Goal: Information Seeking & Learning: Check status

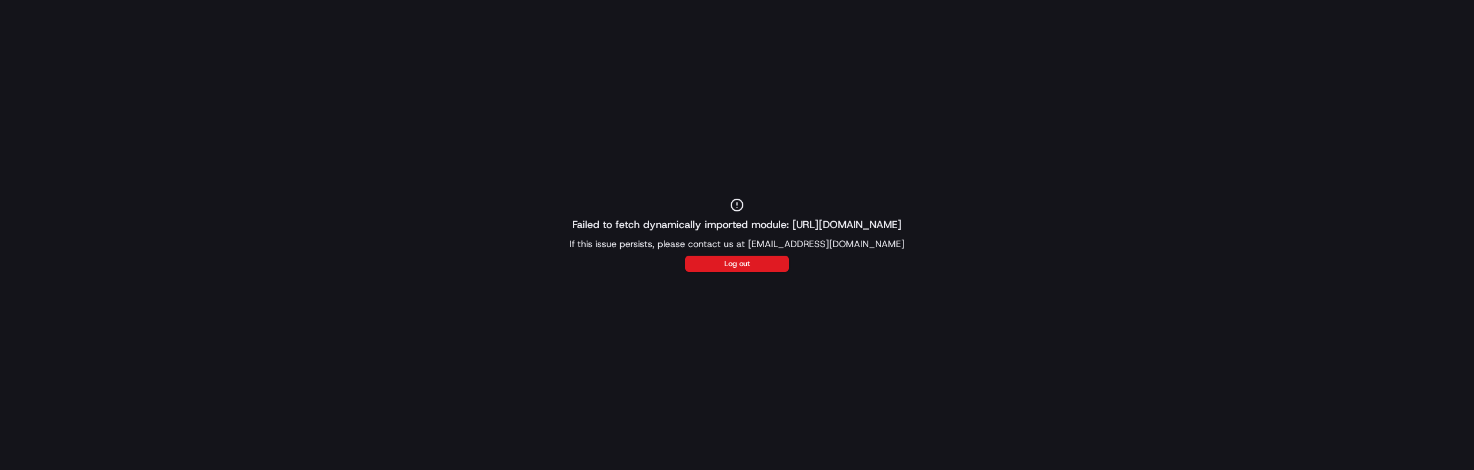
click at [147, 348] on div "Failed to fetch dynamically imported module: [URL][DOMAIN_NAME] If this issue p…" at bounding box center [737, 235] width 1474 height 470
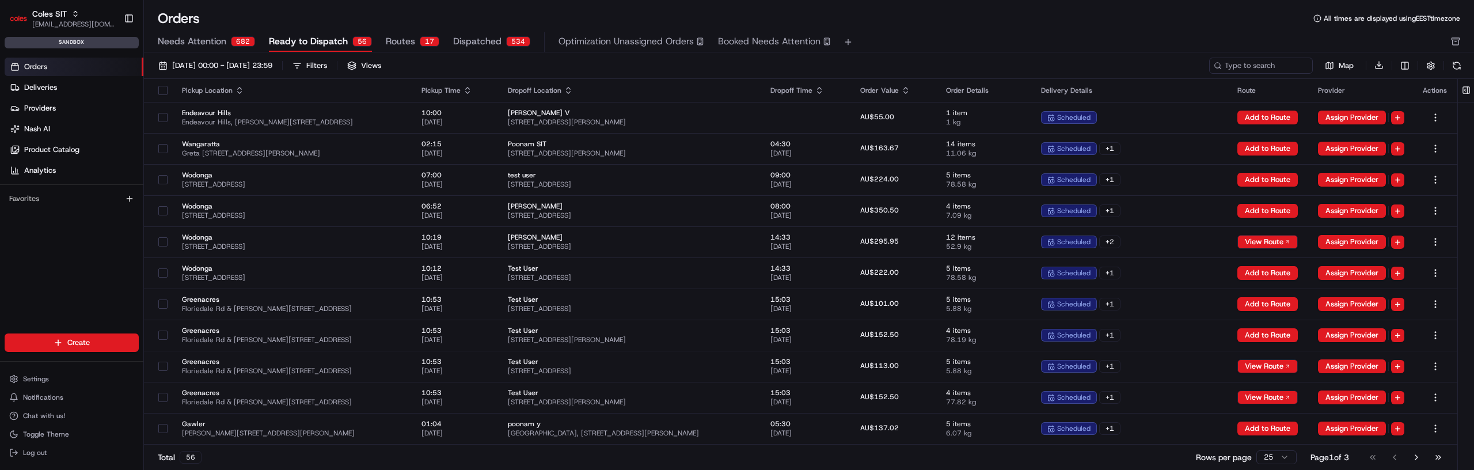
click at [409, 37] on span "Routes" at bounding box center [400, 42] width 29 height 14
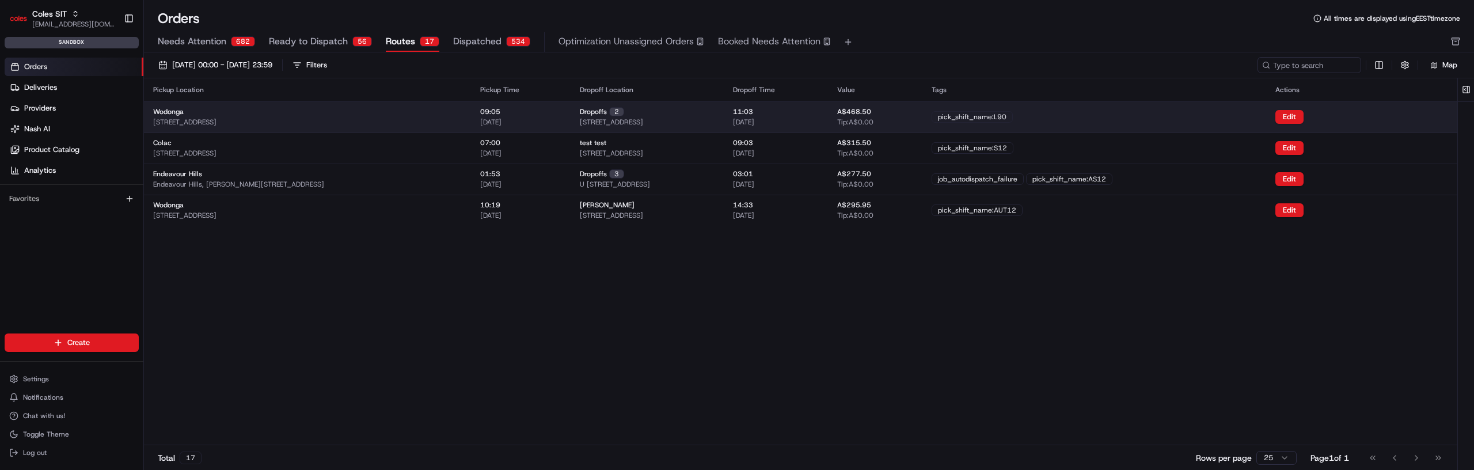
click at [462, 115] on div "Wodonga 1-13 South St, Wodonga VIC 3690, Australia" at bounding box center [307, 117] width 309 height 20
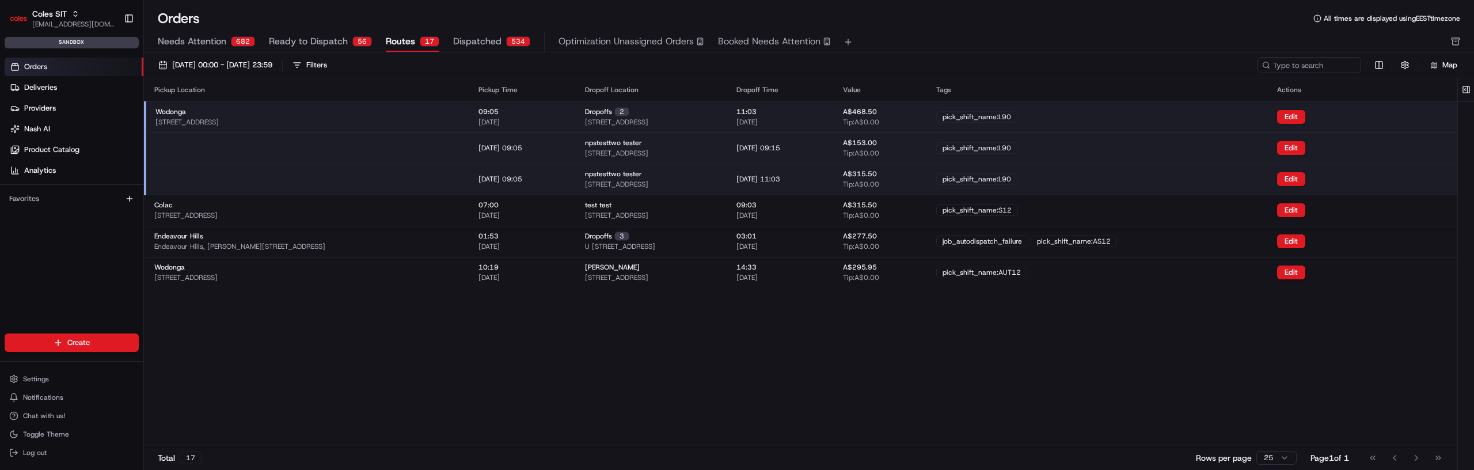
click at [460, 115] on div "Wodonga 1-13 South St, Wodonga VIC 3690, Australia" at bounding box center [307, 117] width 305 height 20
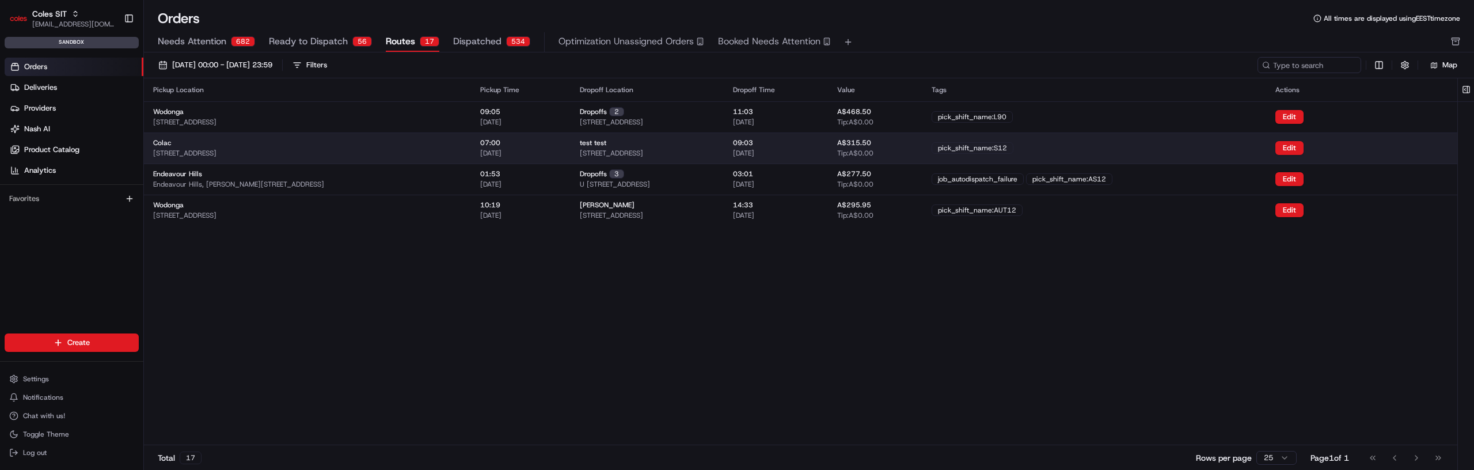
click at [461, 157] on div "Colac 140-144 Bromfield St, Colac VIC 3250, Australia" at bounding box center [307, 148] width 309 height 20
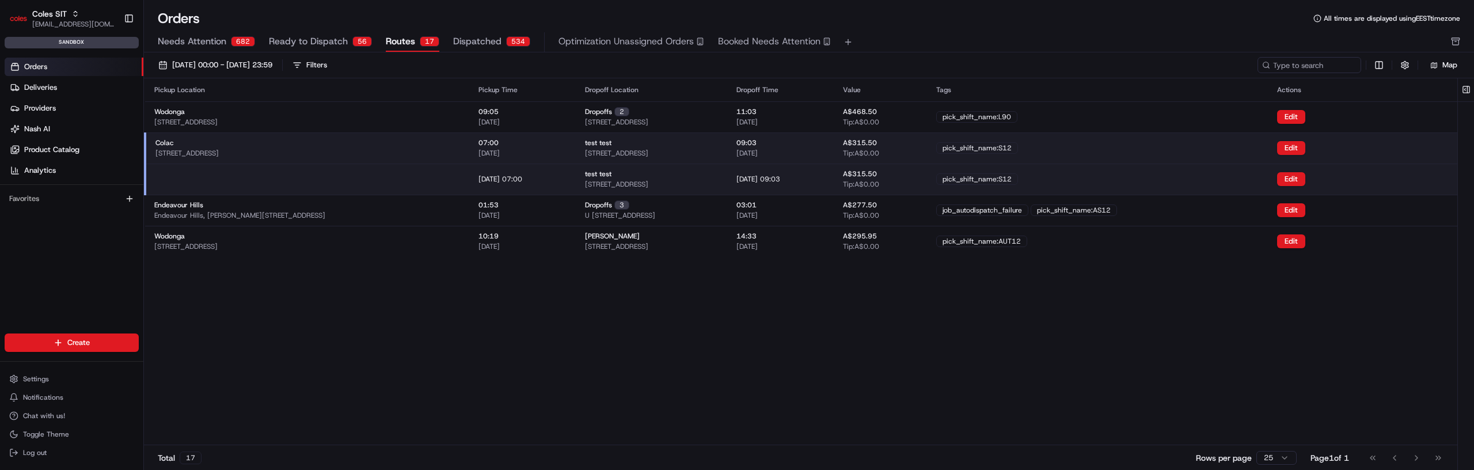
click at [460, 156] on div "Colac 140-144 Bromfield St, Colac VIC 3250, Australia" at bounding box center [307, 148] width 305 height 20
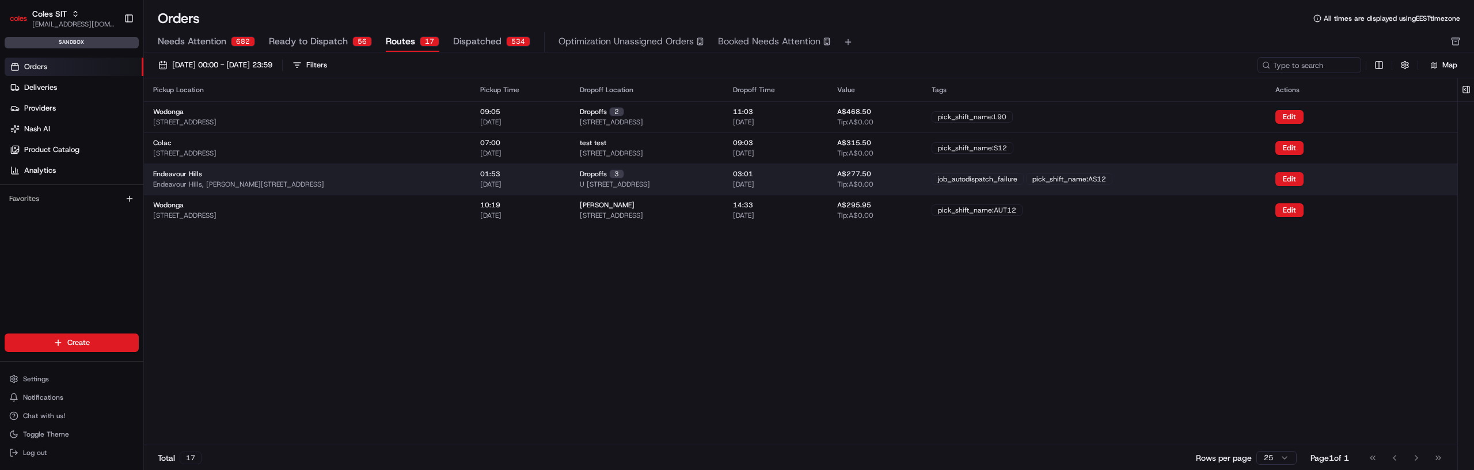
click at [456, 177] on div "Endeavour Hills Endeavour Hills, Matthew Flinders Ave, Endeavour Hills VIC 3802…" at bounding box center [307, 179] width 309 height 20
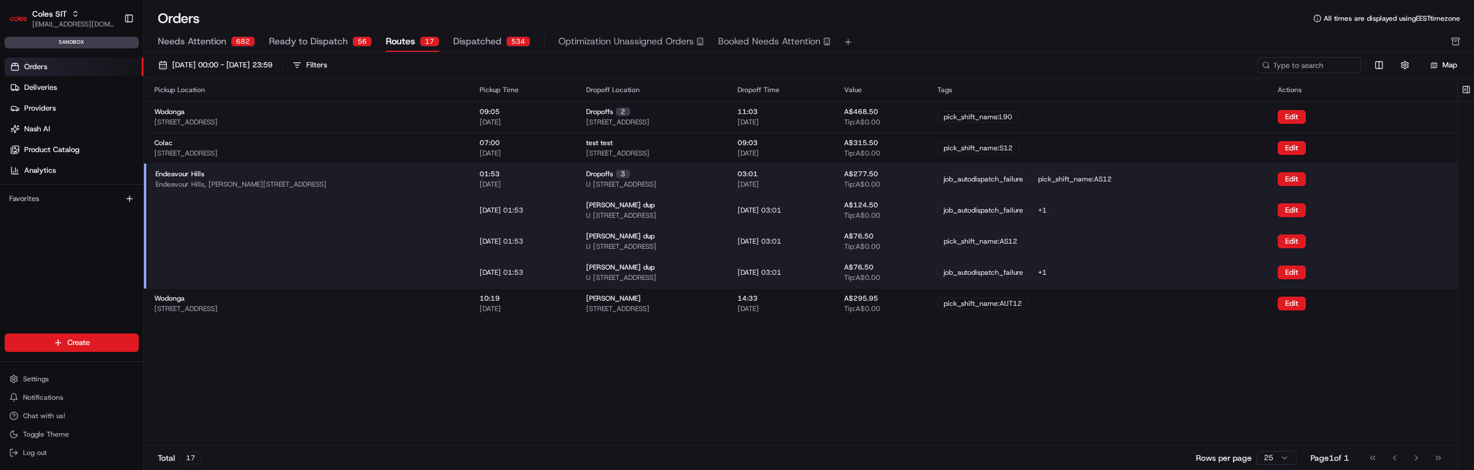
click at [456, 177] on div "Endeavour Hills Endeavour Hills, Matthew Flinders Ave, Endeavour Hills VIC 3802…" at bounding box center [308, 179] width 306 height 20
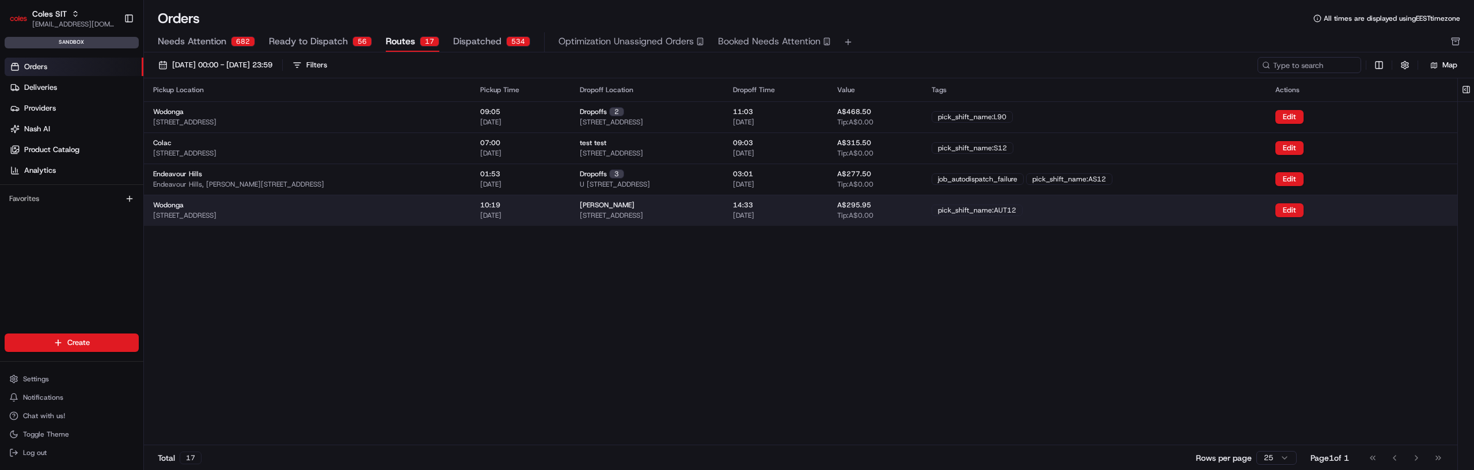
click at [445, 217] on div "Wodonga 1-13 South St, Wodonga VIC 3690, Australia" at bounding box center [307, 210] width 309 height 20
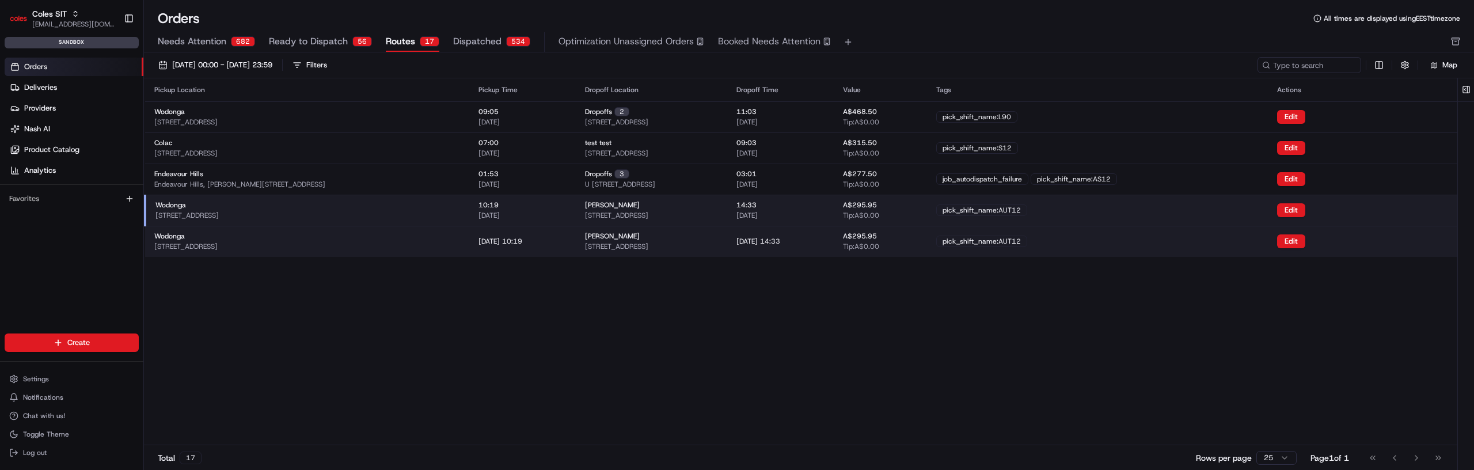
click at [445, 217] on div "Wodonga 1-13 South St, Wodonga VIC 3690, Australia" at bounding box center [307, 210] width 305 height 20
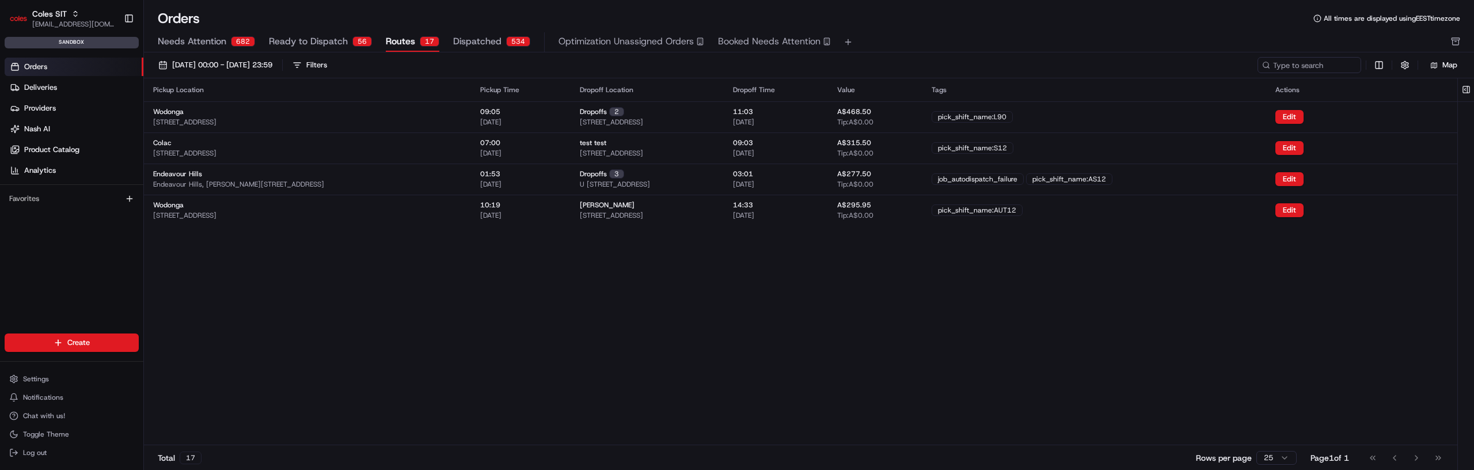
click at [1127, 71] on div "01/08/2025 00:00 - 31/08/2025 23:59 Filters" at bounding box center [705, 65] width 1105 height 16
click at [1282, 58] on input at bounding box center [1292, 65] width 138 height 16
type input "AS15"
paste input "DbasfT9GSvaqdmq8KRTAPm"
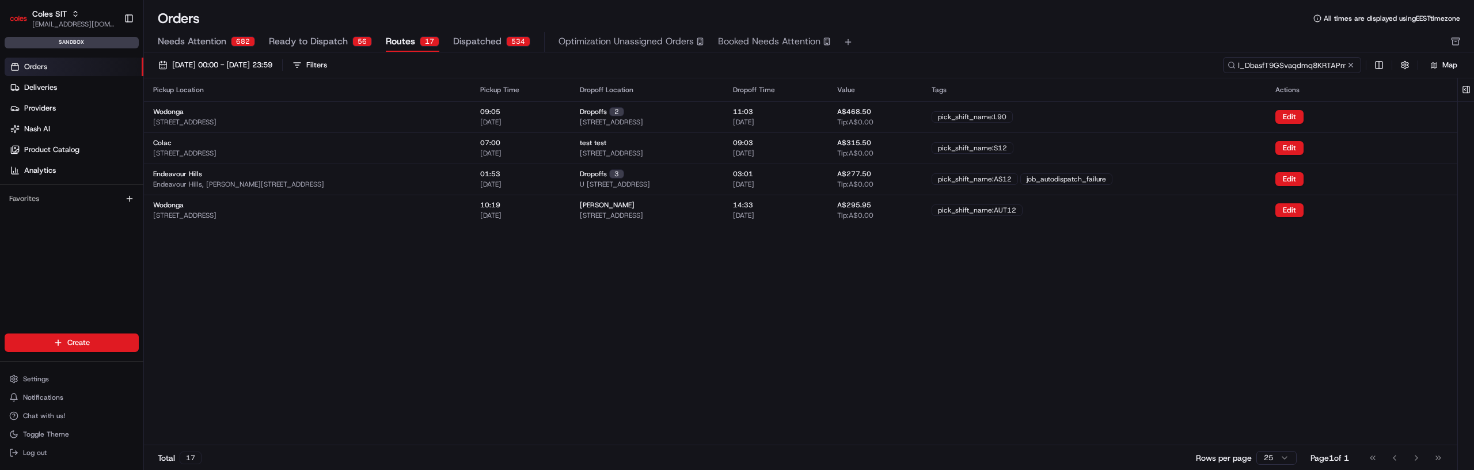
type input "ord_DbasfT9GSvaqdmq8KRTAPm"
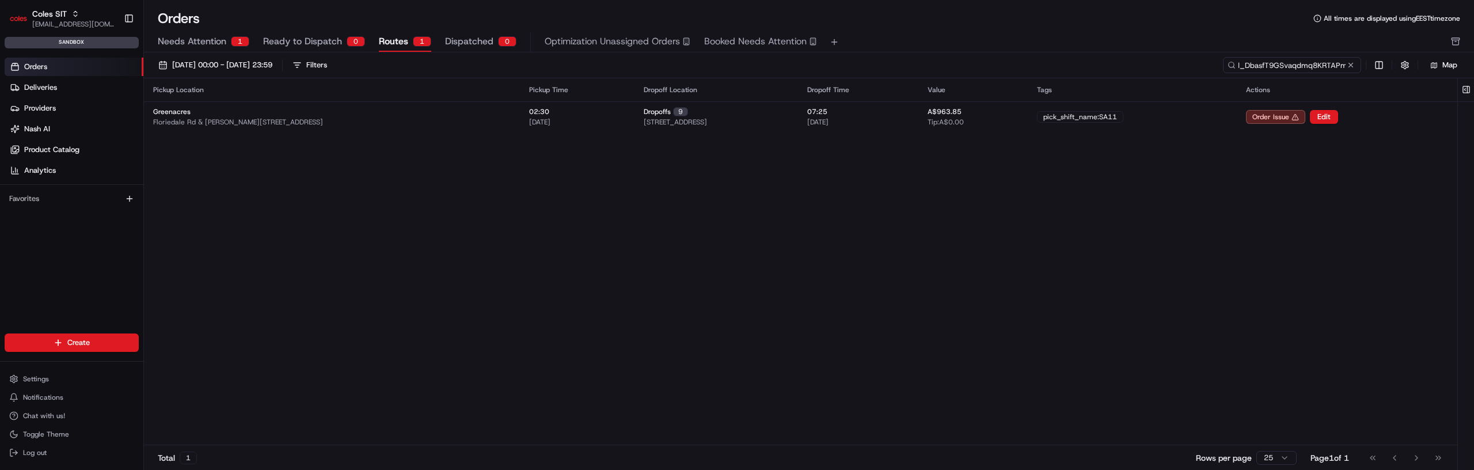
click at [1260, 69] on input "ord_DbasfT9GSvaqdmq8KRTAPm" at bounding box center [1292, 65] width 138 height 16
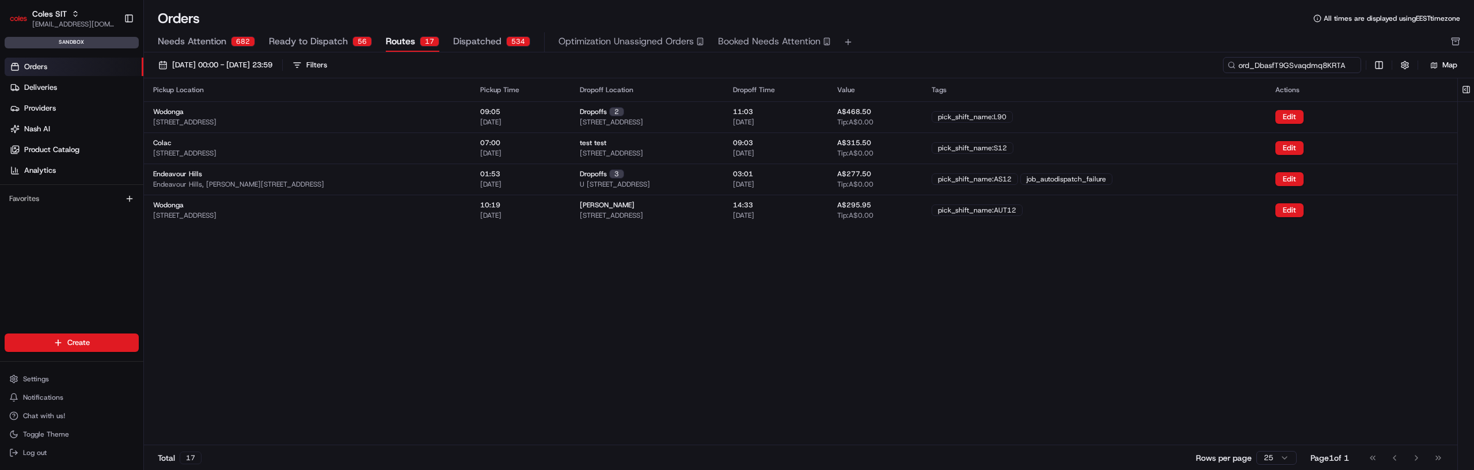
scroll to position [0, 10]
type input "ord_DbasfT9GSvaqdmq8KRTAPm"
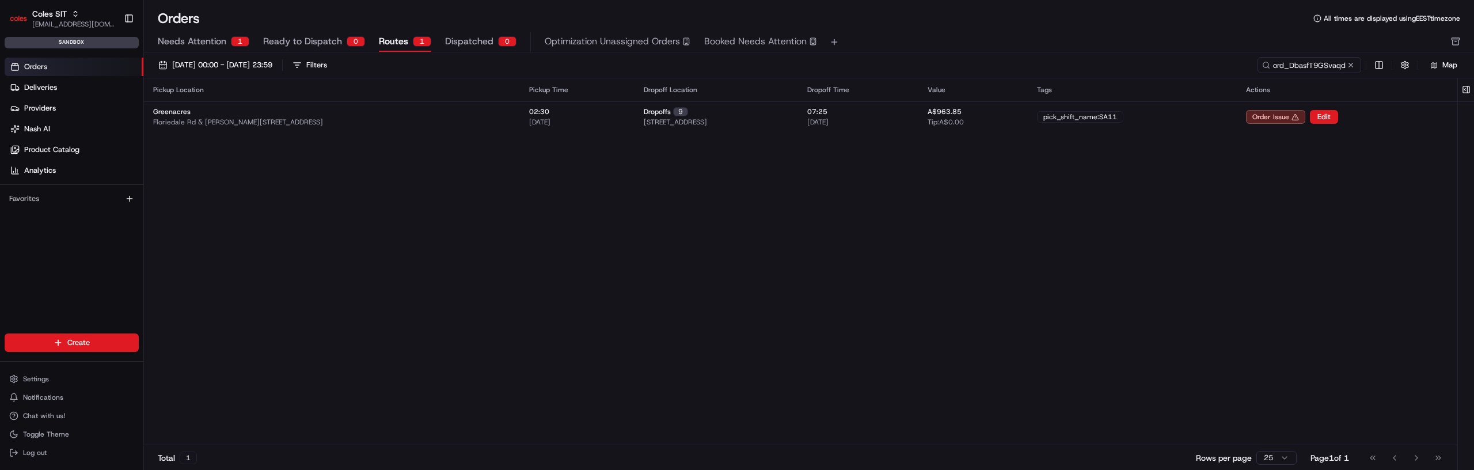
click at [401, 225] on div "Pickup Location Pickup Time Dropoff Location Dropoff Time Value Tags Actions Gr…" at bounding box center [801, 261] width 1314 height 366
click at [1303, 67] on input "ord_DbasfT9GSvaqdmq8KRTAPm" at bounding box center [1292, 65] width 138 height 16
click at [749, 390] on div "Pickup Location Pickup Time Dropoff Location Dropoff Time Value Tags Actions Gr…" at bounding box center [801, 261] width 1314 height 366
click at [1352, 62] on button at bounding box center [1351, 65] width 12 height 12
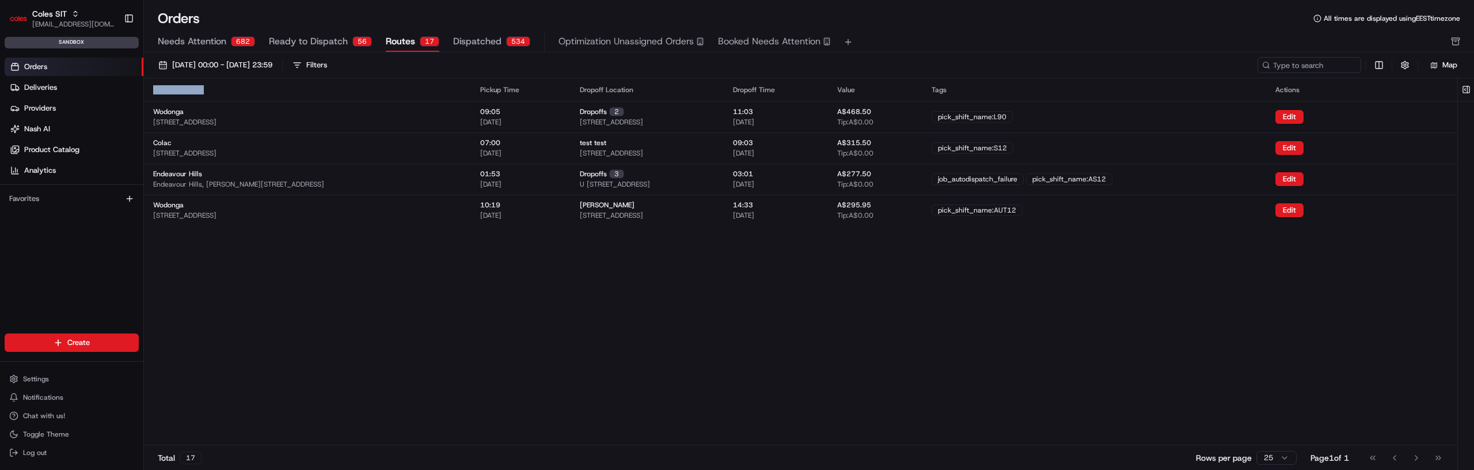
drag, startPoint x: 214, startPoint y: 92, endPoint x: 149, endPoint y: 90, distance: 65.1
click at [149, 90] on th "Pickup Location" at bounding box center [307, 89] width 327 height 23
copy div "Pickup Location"
click at [327, 64] on div "Filters" at bounding box center [316, 65] width 21 height 10
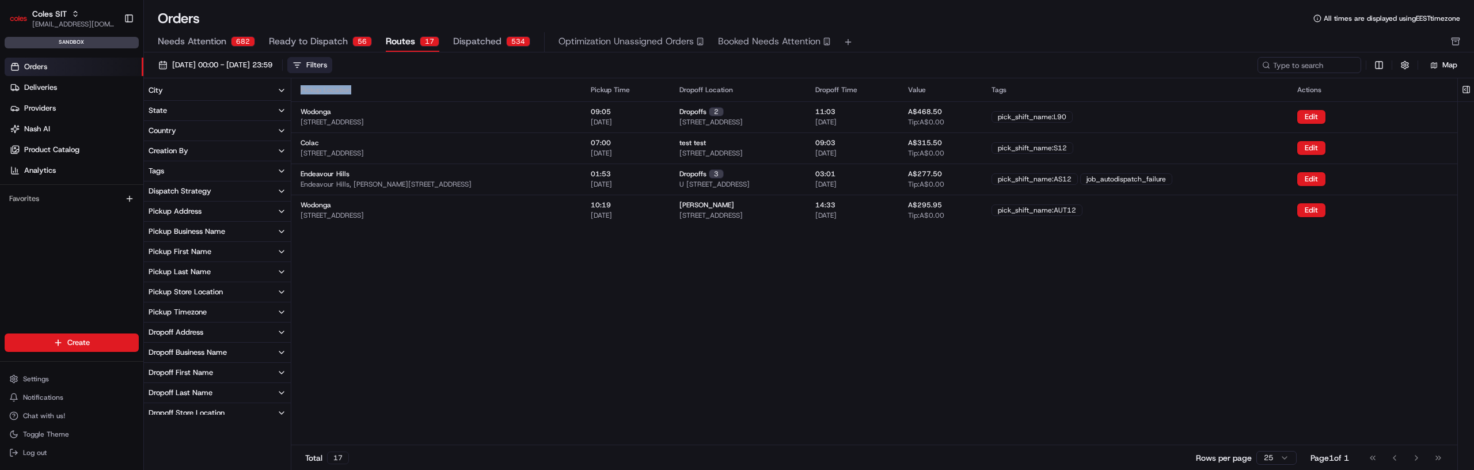
click at [327, 63] on div "Filters" at bounding box center [316, 65] width 21 height 10
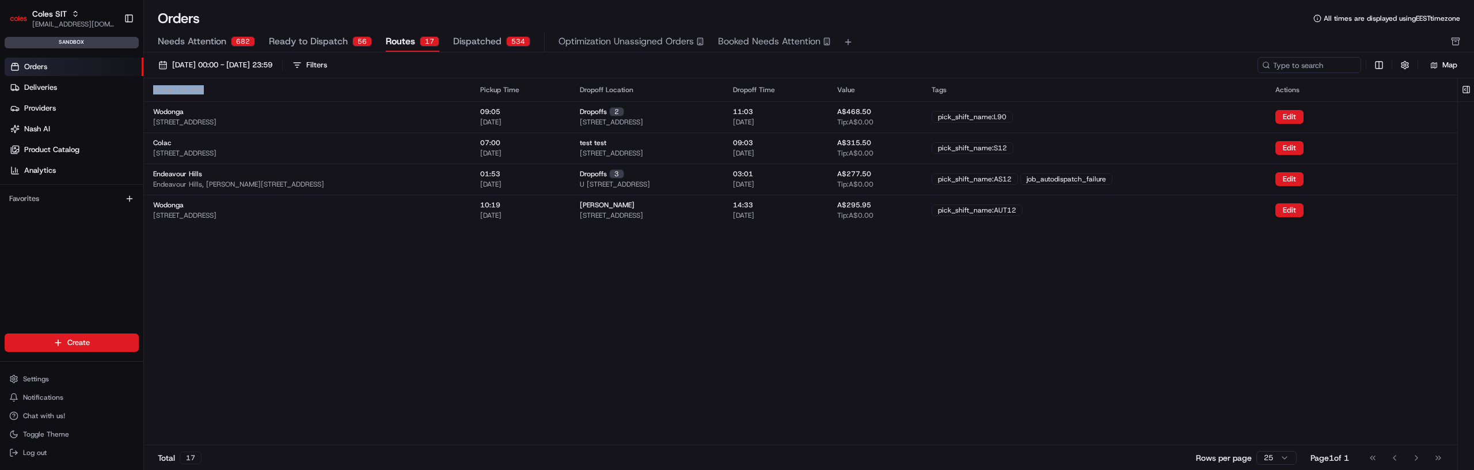
click at [336, 38] on span "Ready to Dispatch" at bounding box center [308, 42] width 79 height 14
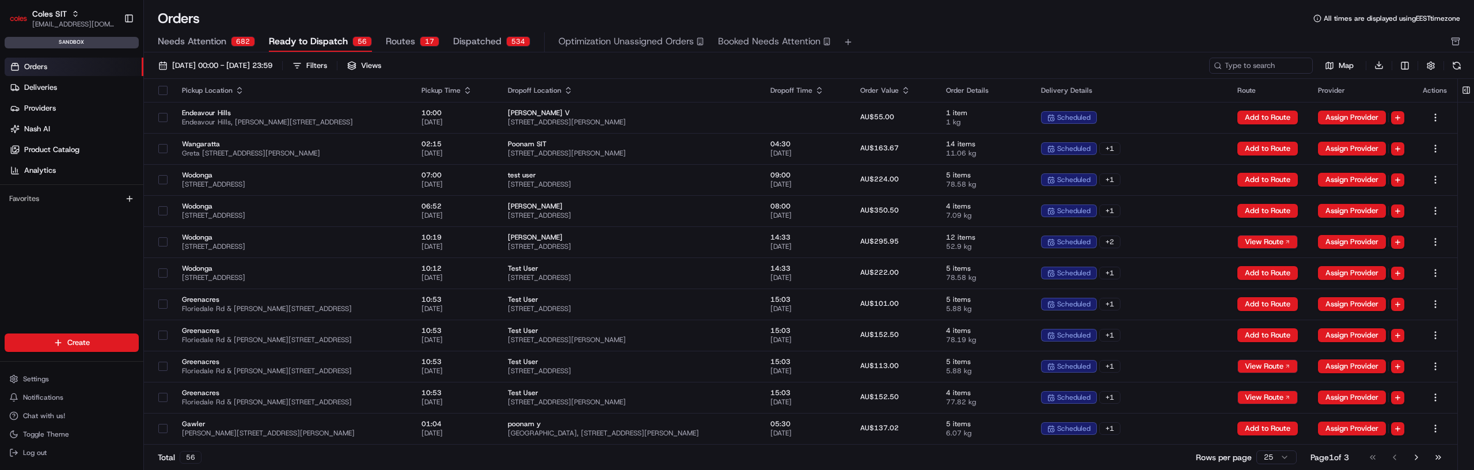
click at [226, 46] on button "Needs Attention 682" at bounding box center [206, 42] width 97 height 20
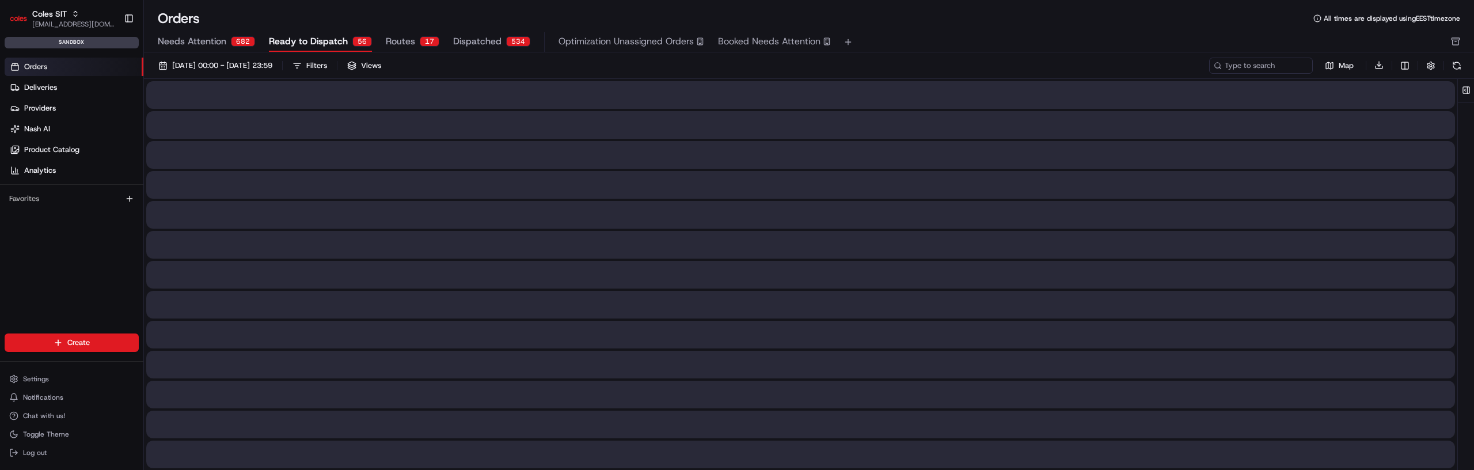
click at [282, 46] on span "Ready to Dispatch" at bounding box center [308, 42] width 79 height 14
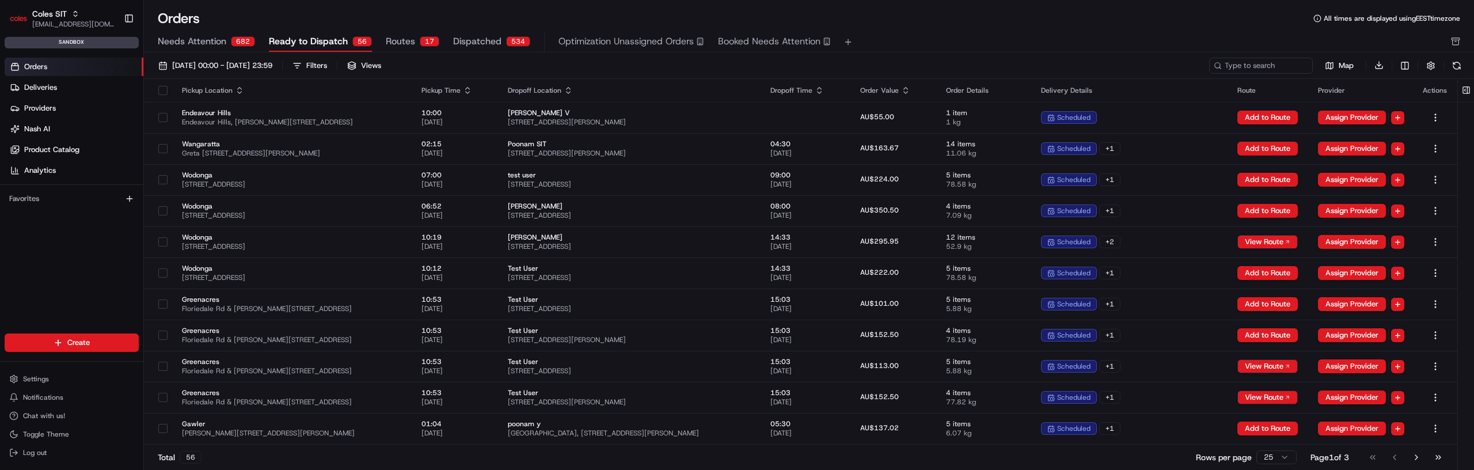
click at [397, 39] on span "Routes" at bounding box center [400, 42] width 29 height 14
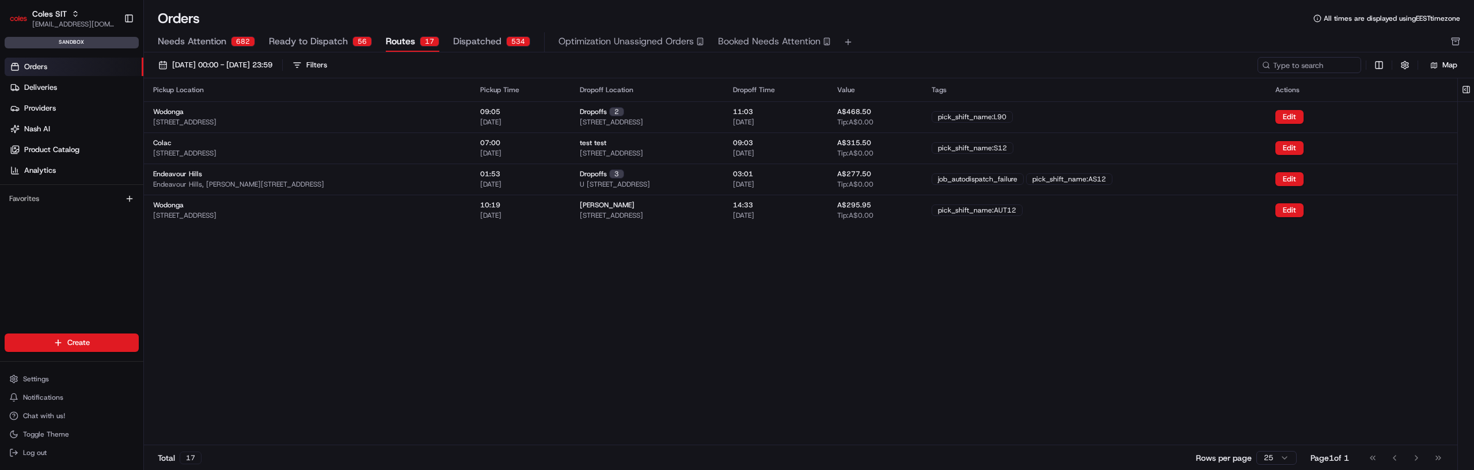
click at [344, 40] on span "Ready to Dispatch" at bounding box center [308, 42] width 79 height 14
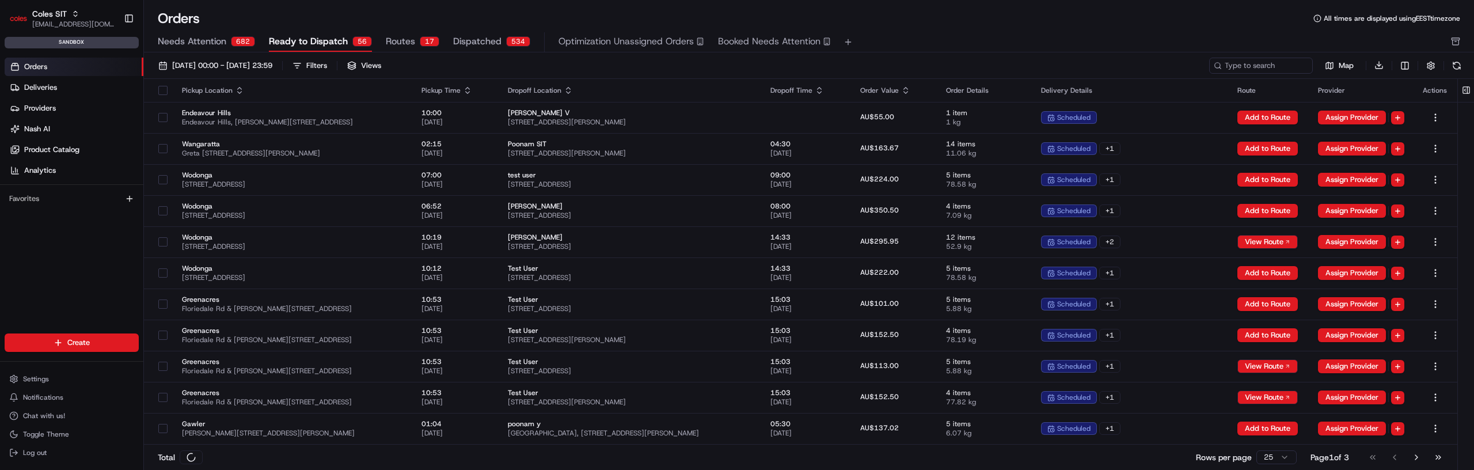
click at [395, 37] on span "Routes" at bounding box center [400, 42] width 29 height 14
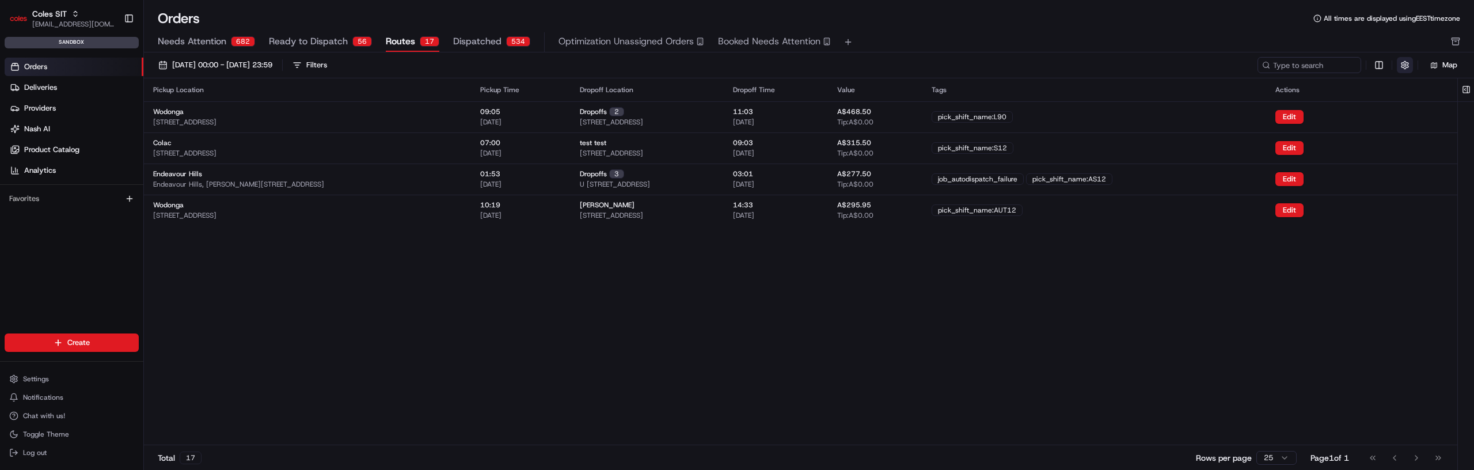
click at [1400, 71] on button "button" at bounding box center [1405, 65] width 16 height 16
click at [1401, 69] on button "button" at bounding box center [1405, 65] width 16 height 16
click at [1029, 36] on div "Needs Attention 682 Ready to Dispatch 56 Routes 17 Dispatched 534 Optimization …" at bounding box center [801, 42] width 1287 height 20
click at [380, 308] on div "Pickup Location Pickup Time Dropoff Location Dropoff Time Value Tags Actions Wo…" at bounding box center [801, 261] width 1314 height 366
click at [221, 63] on span "[DATE] 00:00 - [DATE] 23:59" at bounding box center [222, 65] width 100 height 10
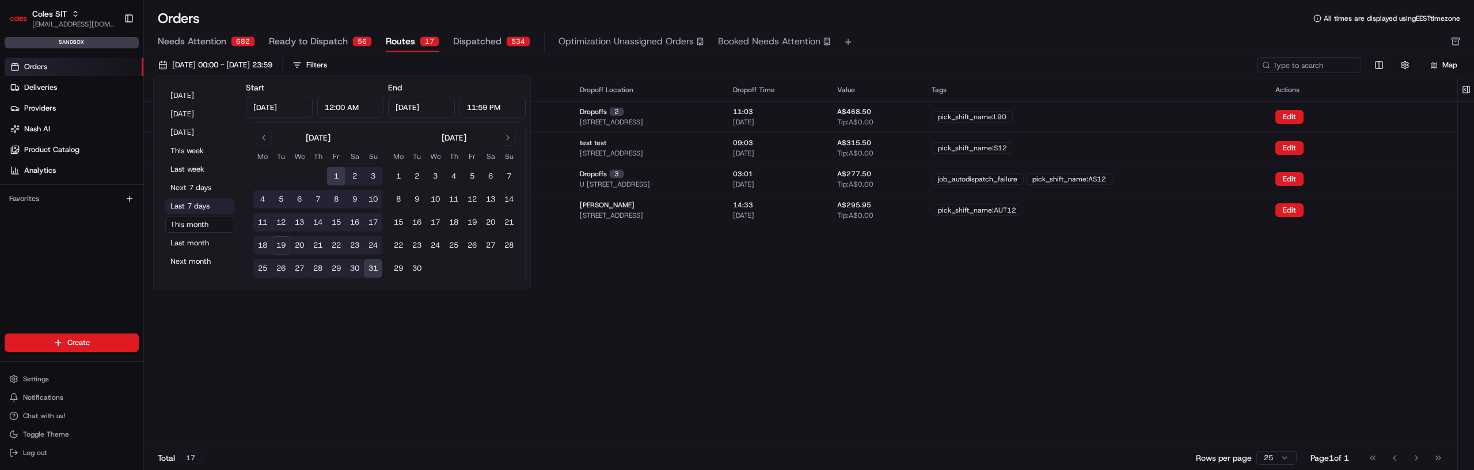
click at [209, 206] on button "Last 7 days" at bounding box center [199, 206] width 69 height 16
type input "[DATE]"
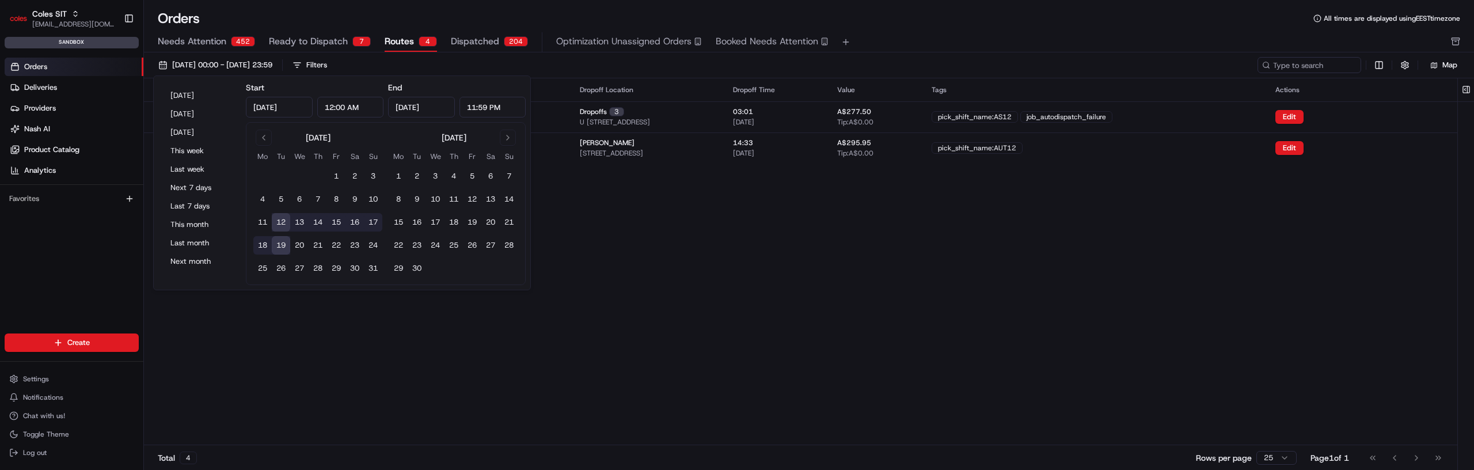
click at [472, 381] on div "Pickup Location Pickup Time Dropoff Location Dropoff Time Value Tags Actions En…" at bounding box center [801, 261] width 1314 height 366
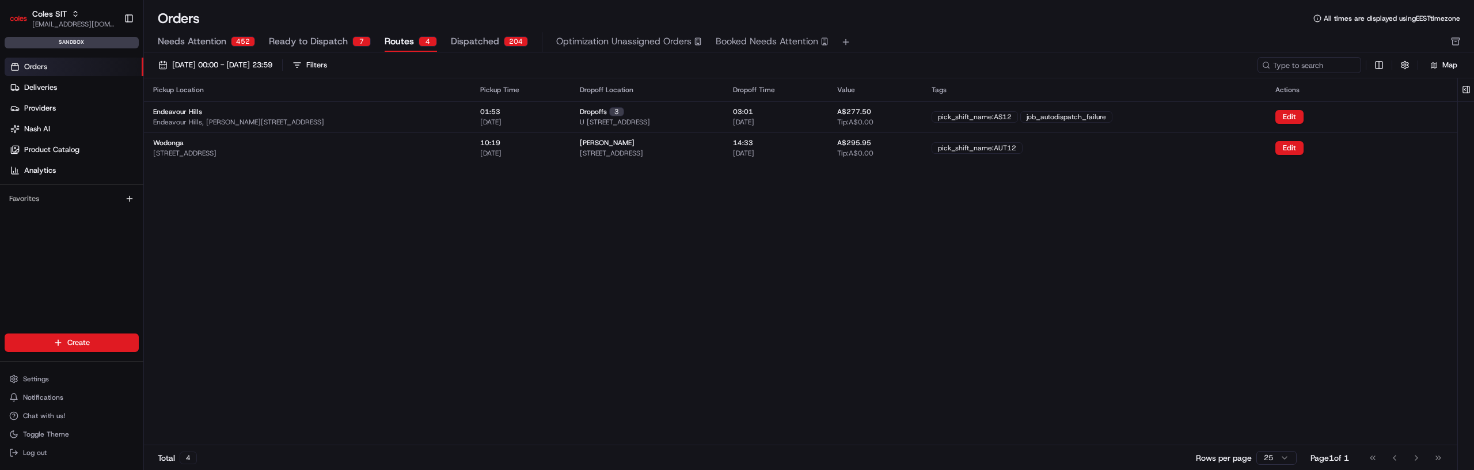
click at [395, 344] on div "Pickup Location Pickup Time Dropoff Location Dropoff Time Value Tags Actions En…" at bounding box center [801, 261] width 1314 height 366
click at [272, 62] on span "[DATE] 00:00 - [DATE] 23:59" at bounding box center [222, 65] width 100 height 10
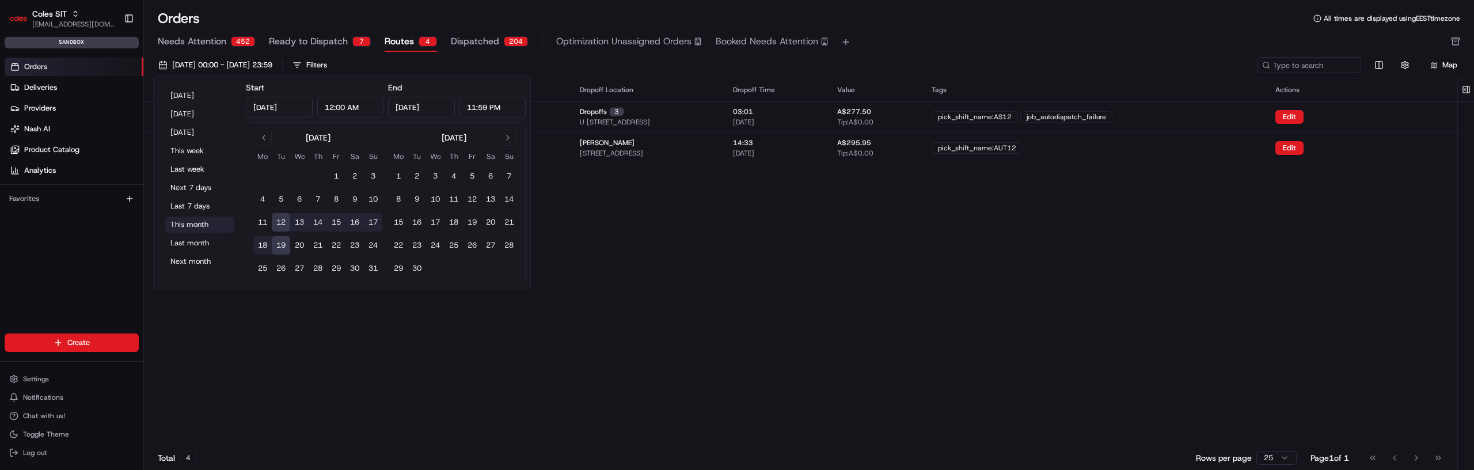
click at [215, 227] on button "This month" at bounding box center [199, 225] width 69 height 16
type input "[DATE]"
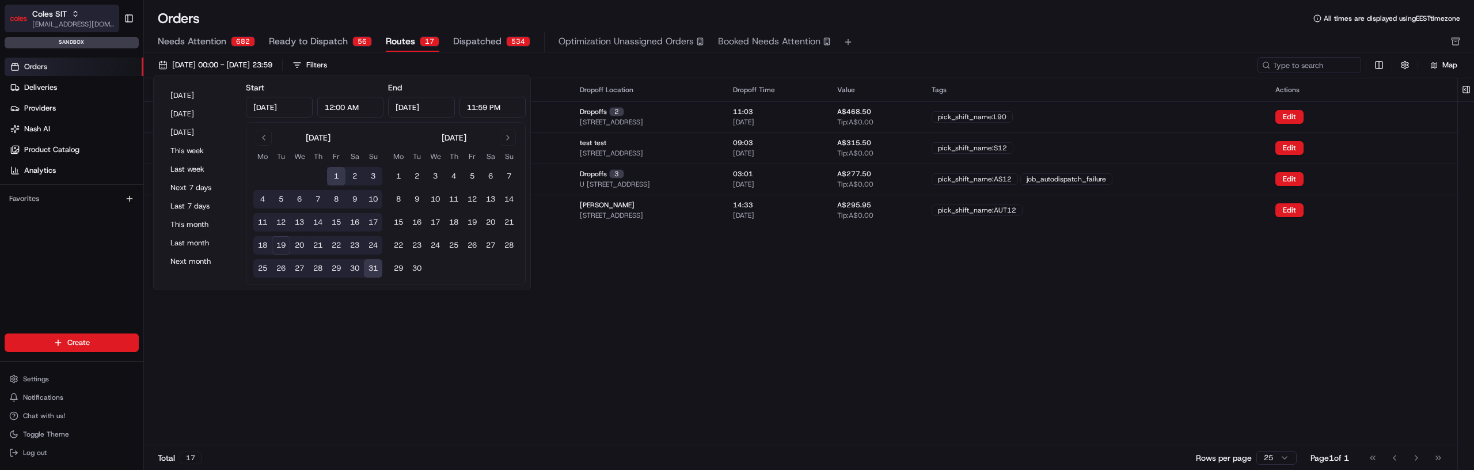
click at [76, 20] on span "[EMAIL_ADDRESS][DOMAIN_NAME]" at bounding box center [73, 24] width 82 height 9
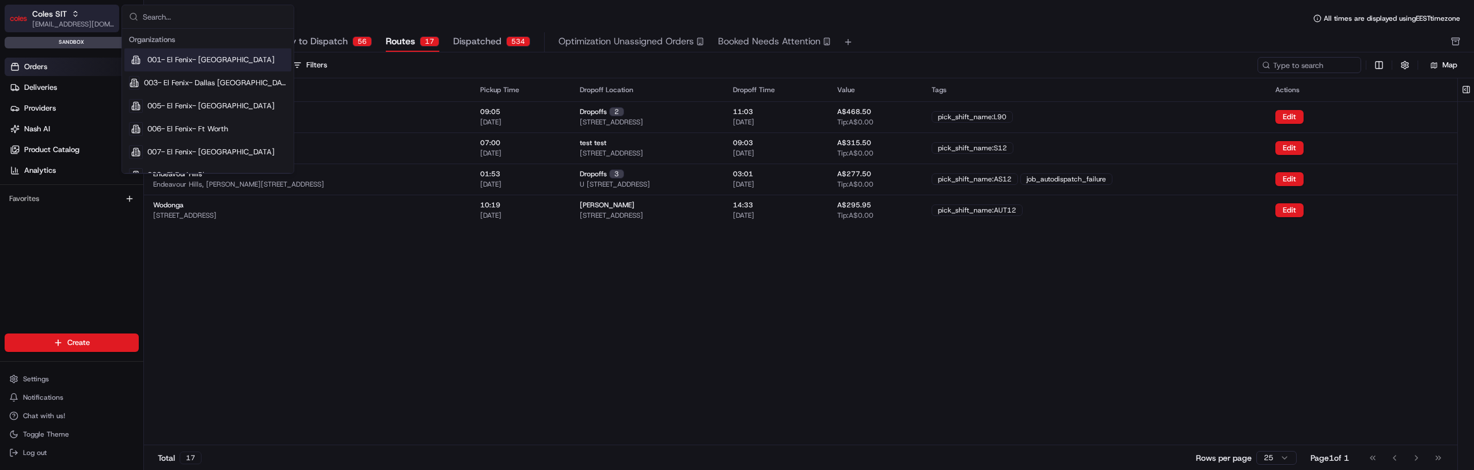
type input "w"
paste input "QuickBite"
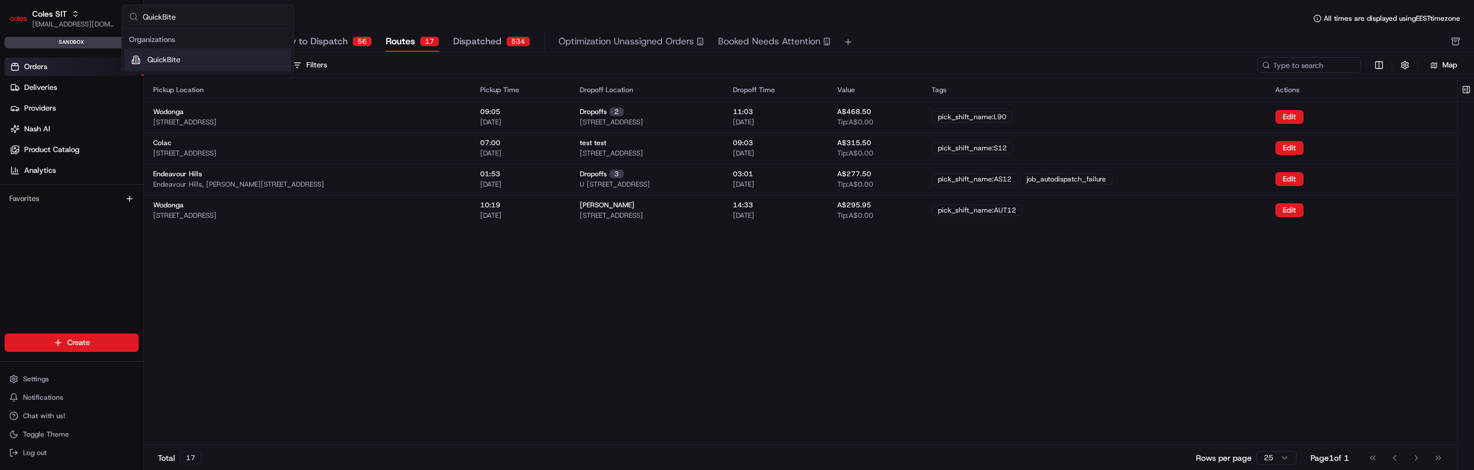
type input "QuickBite"
click at [165, 61] on span "QuickBite" at bounding box center [163, 60] width 33 height 10
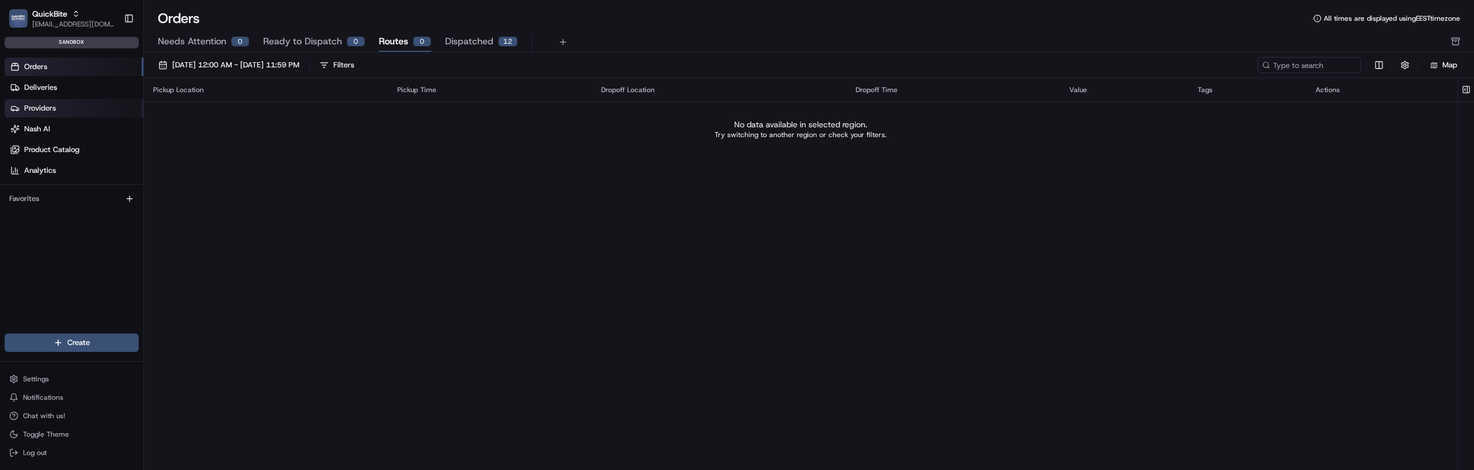
click at [50, 109] on span "Providers" at bounding box center [40, 108] width 32 height 10
